Goal: Find specific fact

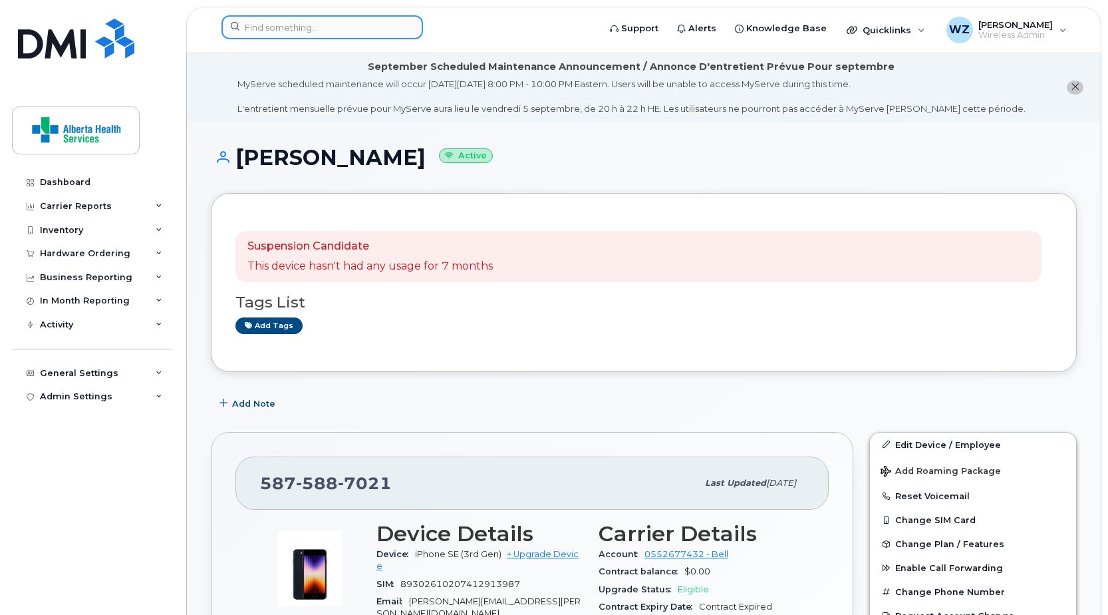
scroll to position [694, 0]
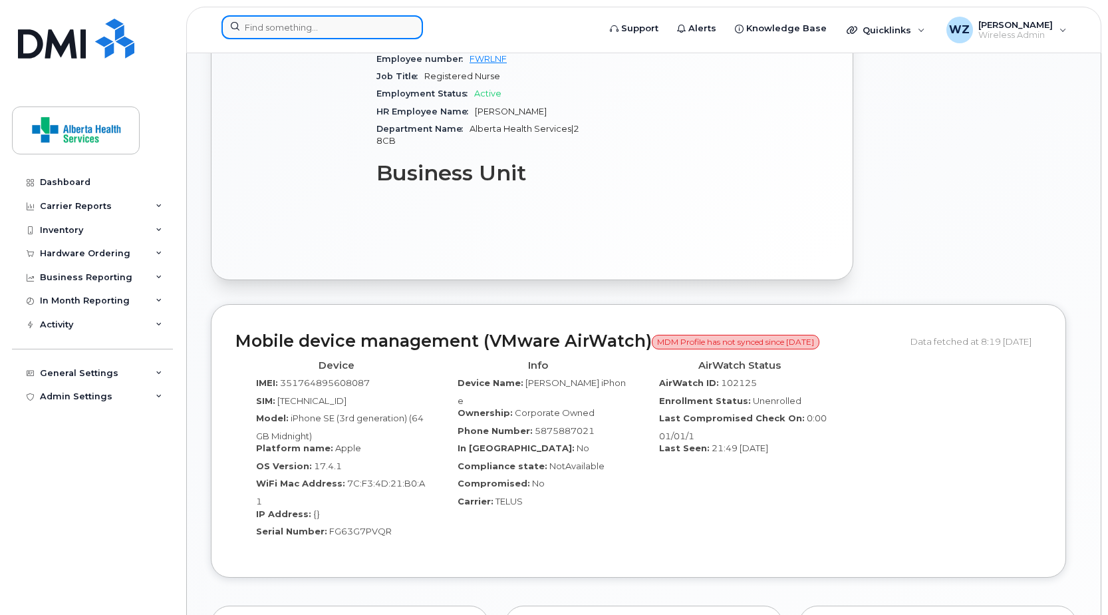
drag, startPoint x: 0, startPoint y: 0, endPoint x: 315, endPoint y: 28, distance: 315.9
click at [315, 28] on input at bounding box center [323, 27] width 202 height 24
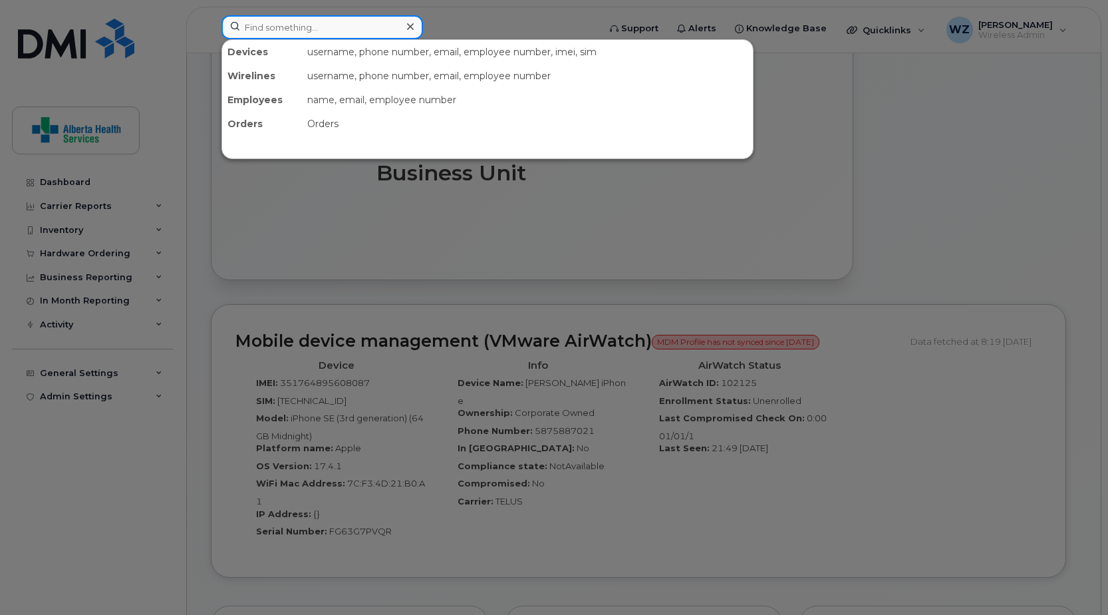
paste input "5875750053"
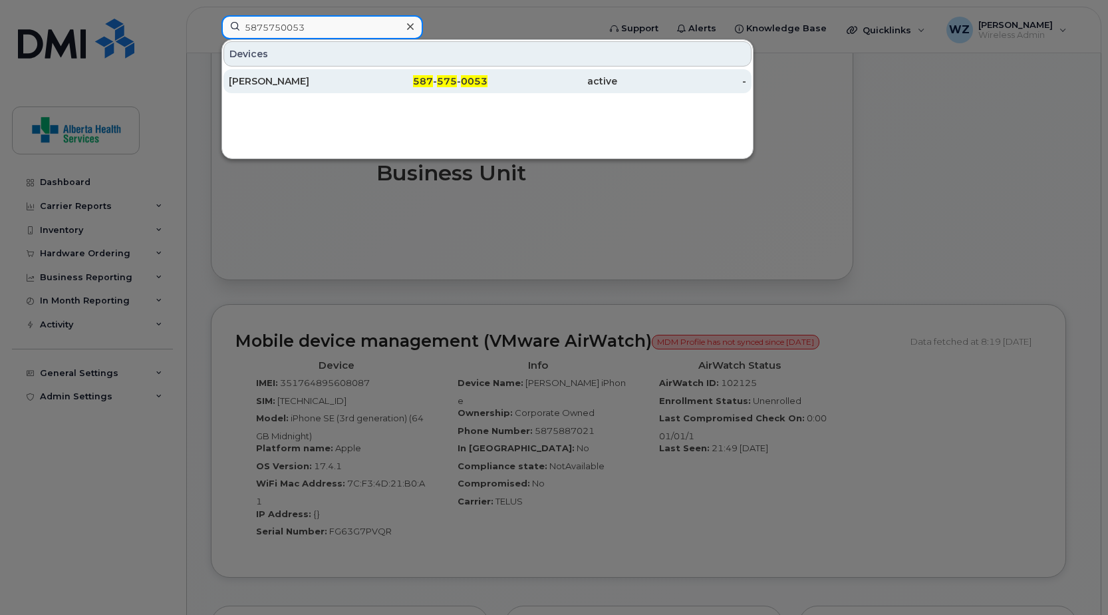
type input "5875750053"
click at [312, 81] on div "[PERSON_NAME]" at bounding box center [294, 81] width 130 height 13
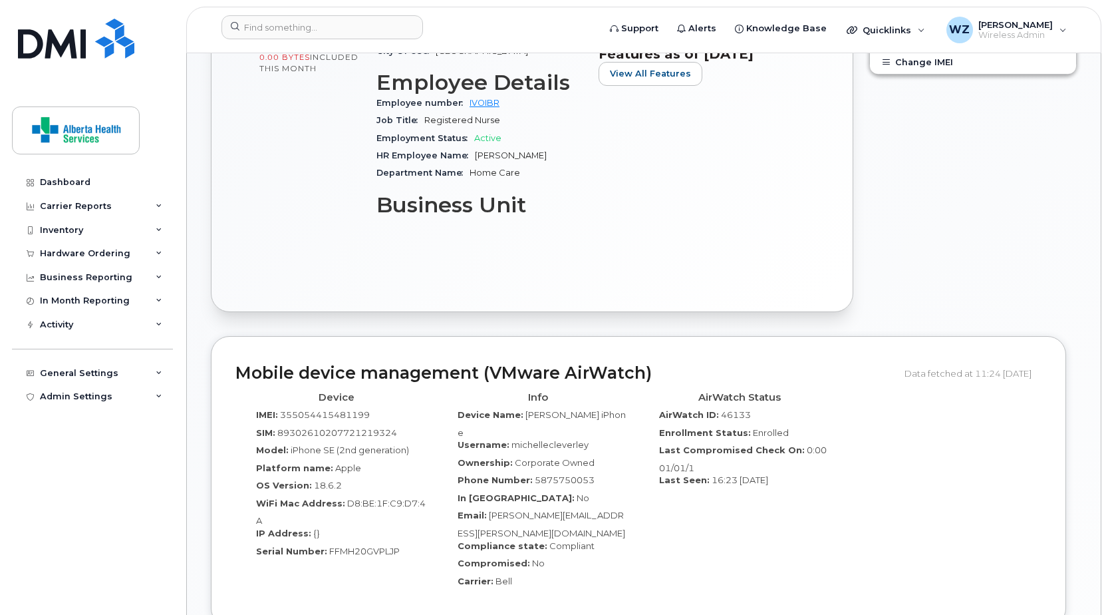
scroll to position [665, 0]
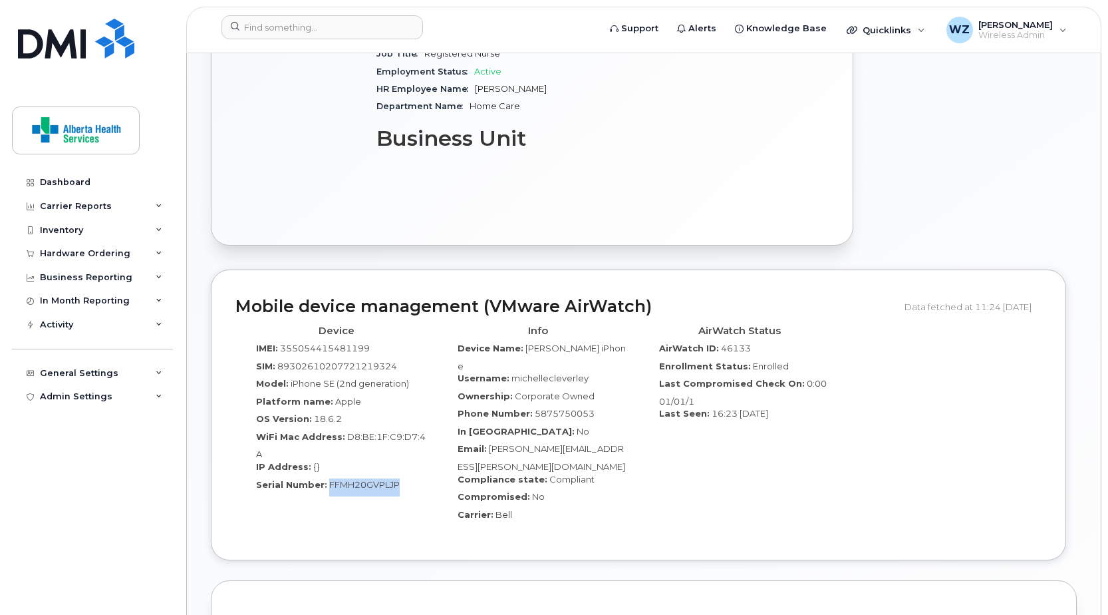
drag, startPoint x: 405, startPoint y: 474, endPoint x: 327, endPoint y: 476, distance: 77.9
click at [327, 478] on div "Serial Number: FFMH20GVPLJP" at bounding box center [336, 487] width 182 height 18
copy span "FFMH20GVPLJP"
